Goal: Task Accomplishment & Management: Use online tool/utility

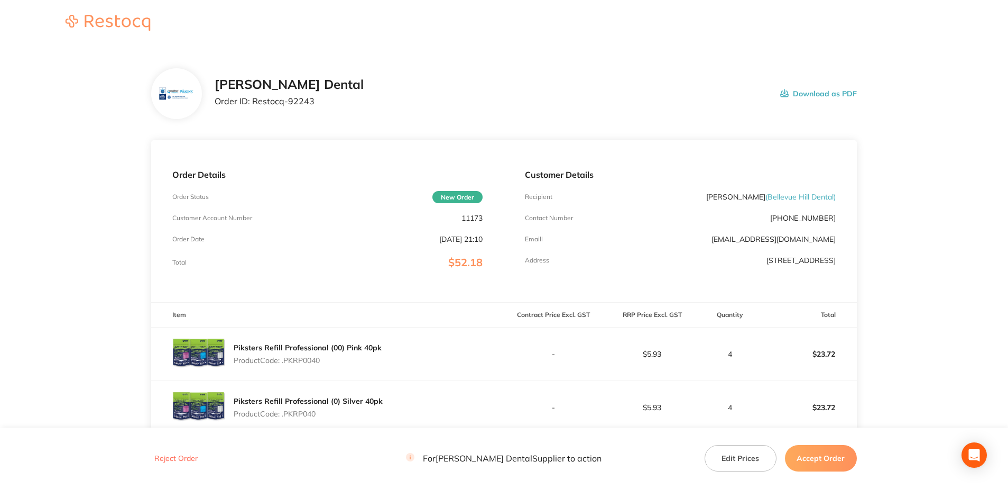
click at [821, 456] on button "Accept Order" at bounding box center [821, 458] width 72 height 26
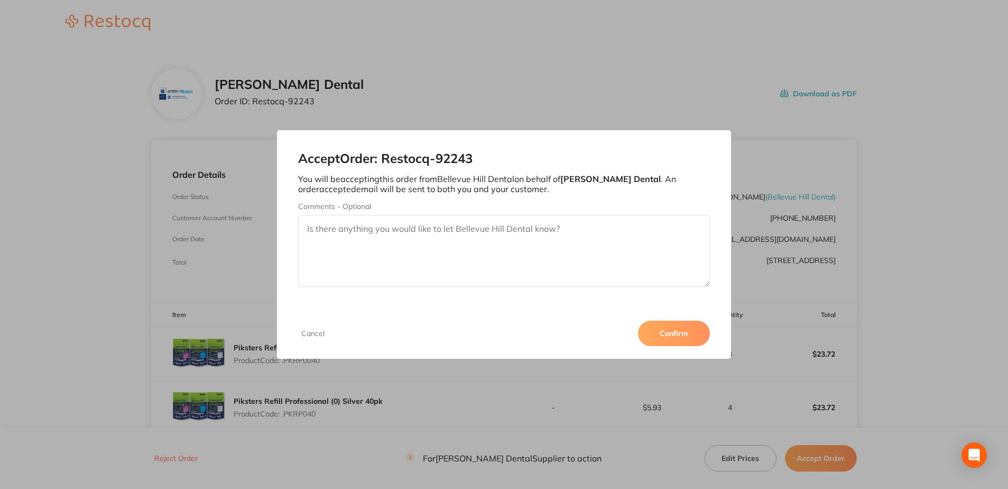
click at [676, 333] on button "Confirm" at bounding box center [674, 332] width 72 height 25
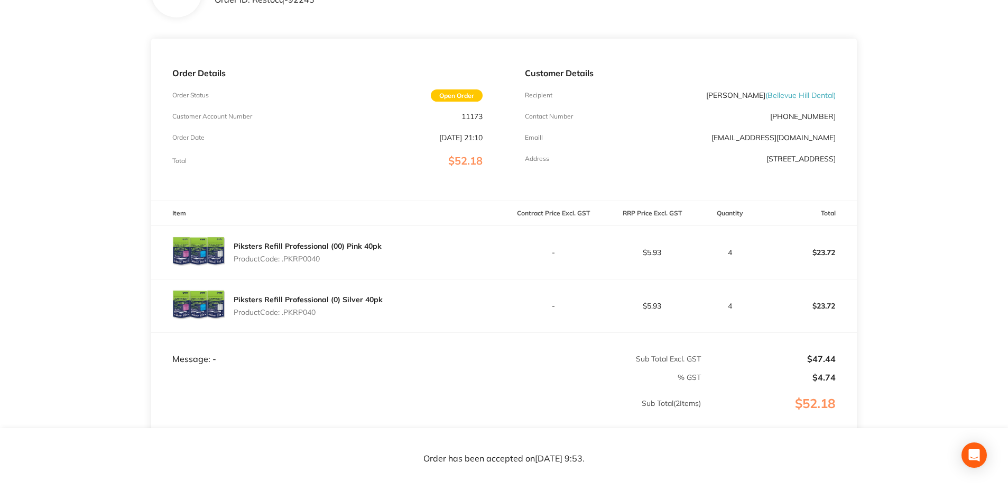
scroll to position [106, 0]
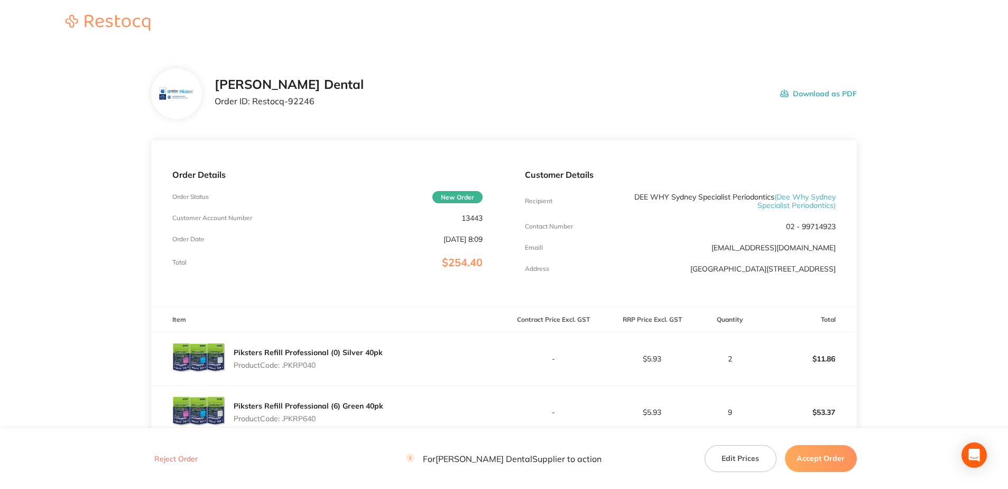
click at [823, 457] on button "Accept Order" at bounding box center [821, 458] width 72 height 26
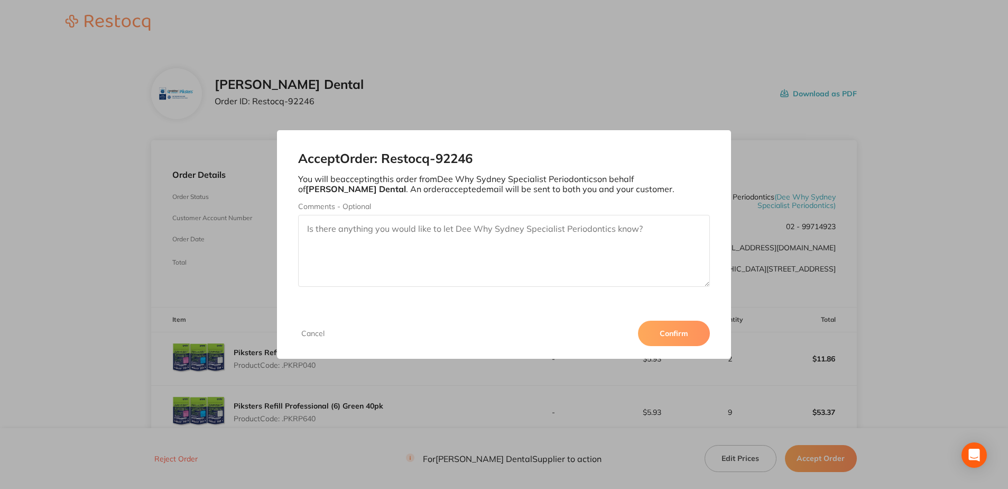
click at [678, 333] on button "Confirm" at bounding box center [674, 332] width 72 height 25
